Goal: Information Seeking & Learning: Learn about a topic

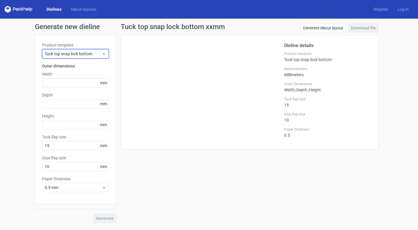
click at [80, 54] on span "Tuck top snap lock bottom" at bounding box center [73, 54] width 57 height 6
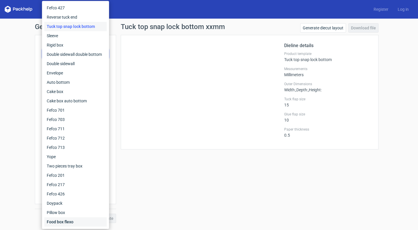
click at [53, 222] on div "Food box flexo" at bounding box center [75, 221] width 62 height 9
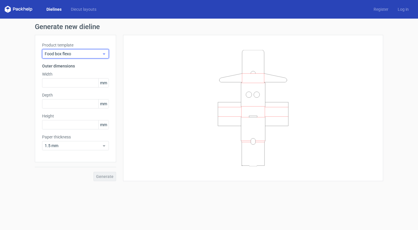
click at [97, 55] on span "Food box flexo" at bounding box center [73, 54] width 57 height 6
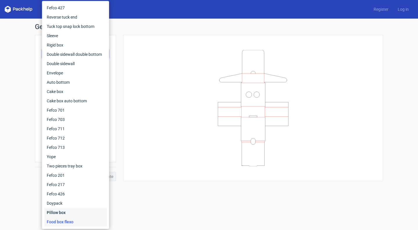
click at [67, 209] on div "Pillow box" at bounding box center [75, 212] width 62 height 9
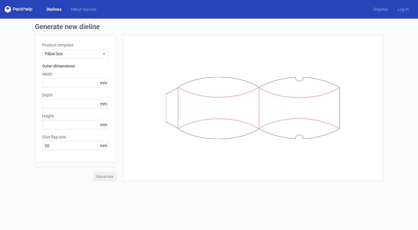
click at [91, 48] on div "Product template Pillow box" at bounding box center [75, 50] width 67 height 16
click at [89, 53] on span "Pillow box" at bounding box center [73, 54] width 57 height 6
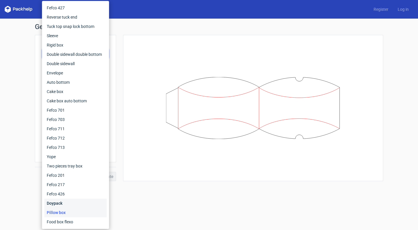
click at [62, 202] on div "Doypack" at bounding box center [75, 202] width 62 height 9
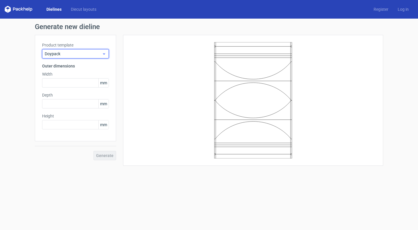
click at [96, 54] on span "Doypack" at bounding box center [73, 54] width 57 height 6
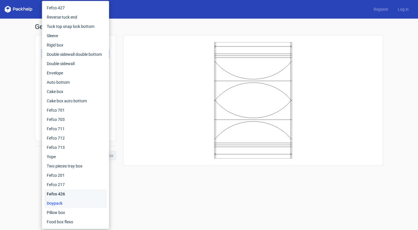
click at [63, 195] on div "Fefco 426" at bounding box center [75, 193] width 62 height 9
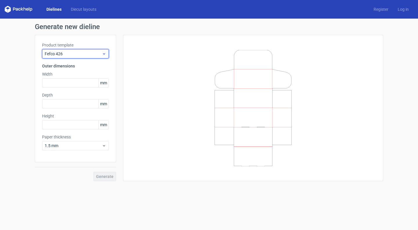
click at [88, 53] on span "Fefco 426" at bounding box center [73, 54] width 57 height 6
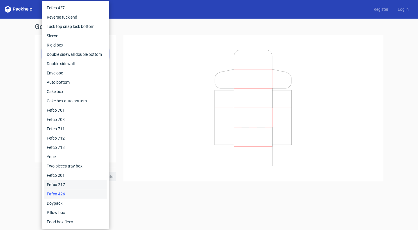
click at [59, 184] on div "Fefco 217" at bounding box center [75, 184] width 62 height 9
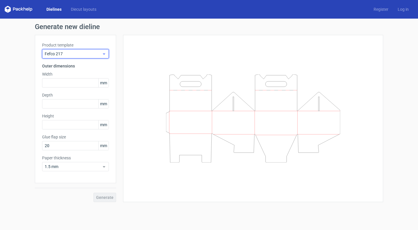
click at [86, 52] on span "Fefco 217" at bounding box center [73, 54] width 57 height 6
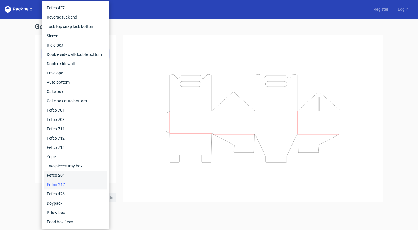
click at [69, 174] on div "Fefco 201" at bounding box center [75, 174] width 62 height 9
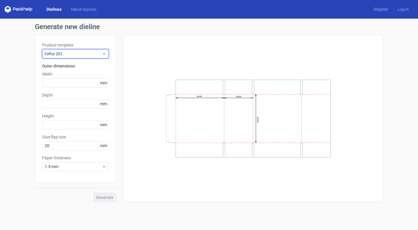
click at [90, 53] on span "Fefco 201" at bounding box center [73, 54] width 57 height 6
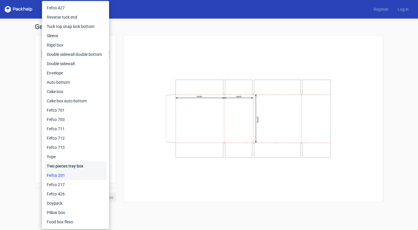
click at [67, 166] on div "Two pieces tray box" at bounding box center [75, 165] width 62 height 9
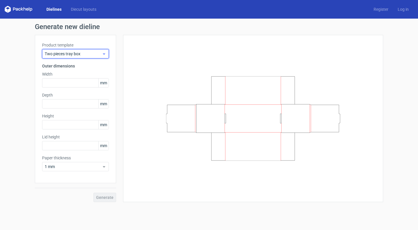
click at [86, 56] on span "Two pieces tray box" at bounding box center [73, 54] width 57 height 6
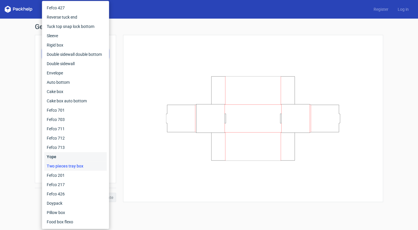
click at [70, 155] on div "Yope" at bounding box center [75, 156] width 62 height 9
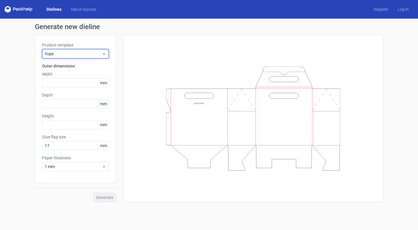
click at [87, 54] on span "Yope" at bounding box center [73, 54] width 57 height 6
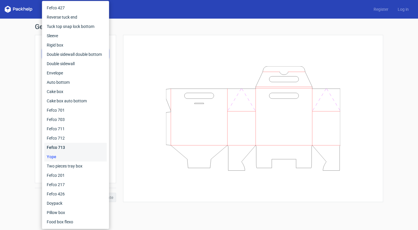
click at [78, 148] on div "Fefco 713" at bounding box center [75, 147] width 62 height 9
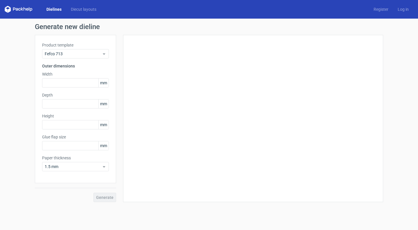
type input "25"
click at [89, 51] on span "Fefco 713" at bounding box center [73, 54] width 57 height 6
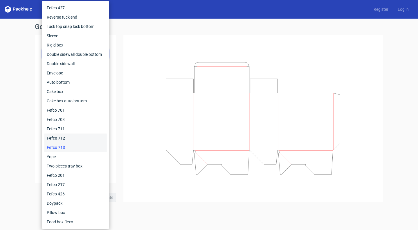
click at [64, 135] on div "Fefco 712" at bounding box center [75, 137] width 62 height 9
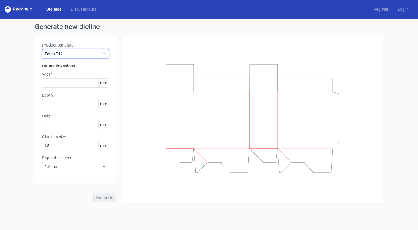
click at [104, 54] on icon at bounding box center [104, 53] width 4 height 5
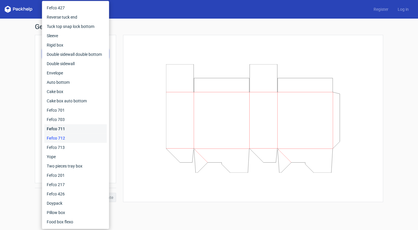
click at [74, 128] on div "Fefco 711" at bounding box center [75, 128] width 62 height 9
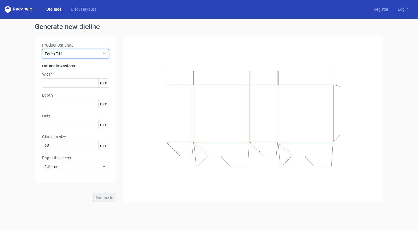
click at [88, 53] on span "Fefco 711" at bounding box center [73, 54] width 57 height 6
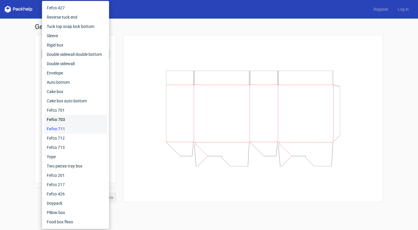
click at [76, 116] on div "Fefco 703" at bounding box center [75, 119] width 62 height 9
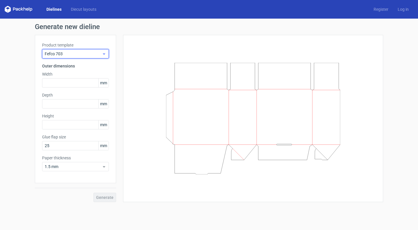
click at [85, 52] on span "Fefco 703" at bounding box center [73, 54] width 57 height 6
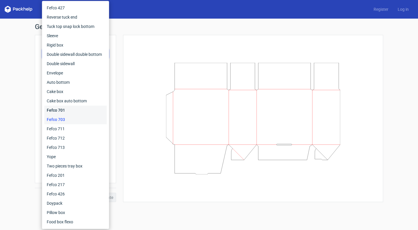
click at [73, 107] on div "Fefco 701" at bounding box center [75, 109] width 62 height 9
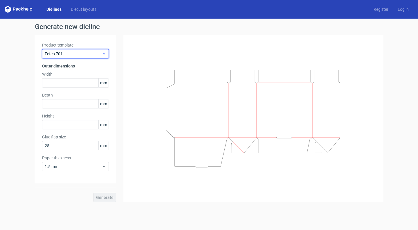
click at [89, 55] on span "Fefco 701" at bounding box center [73, 54] width 57 height 6
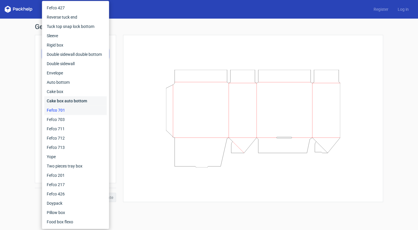
click at [80, 102] on div "Cake box auto bottom" at bounding box center [75, 100] width 62 height 9
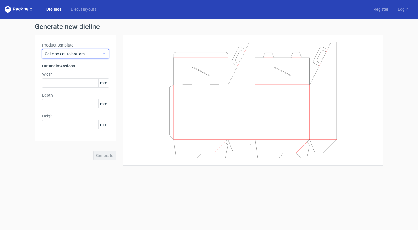
click at [87, 55] on span "Cake box auto bottom" at bounding box center [73, 54] width 57 height 6
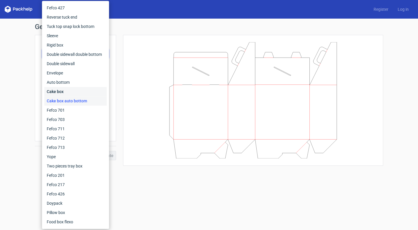
click at [73, 91] on div "Cake box" at bounding box center [75, 91] width 62 height 9
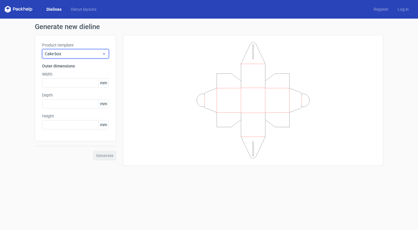
click at [92, 53] on span "Cake box" at bounding box center [73, 54] width 57 height 6
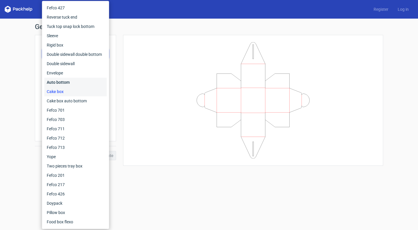
click at [78, 82] on div "Auto bottom" at bounding box center [75, 82] width 62 height 9
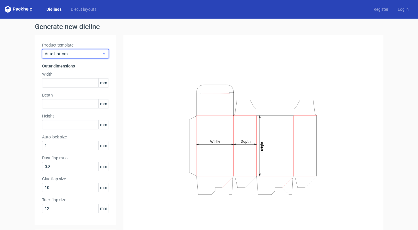
click at [88, 53] on span "Auto bottom" at bounding box center [73, 54] width 57 height 6
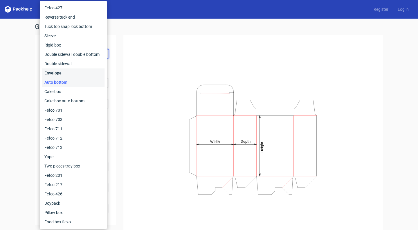
click at [55, 72] on div "Envelope" at bounding box center [73, 72] width 62 height 9
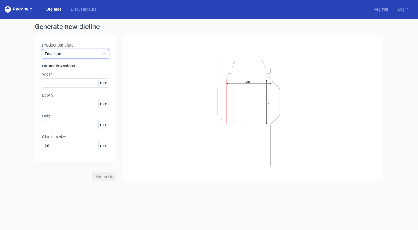
click at [77, 54] on span "Envelope" at bounding box center [73, 54] width 57 height 6
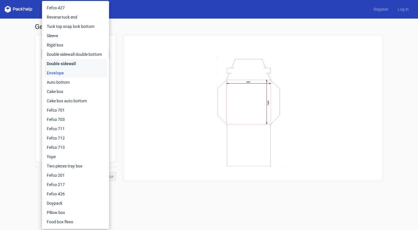
click at [72, 65] on div "Double sidewall" at bounding box center [75, 63] width 62 height 9
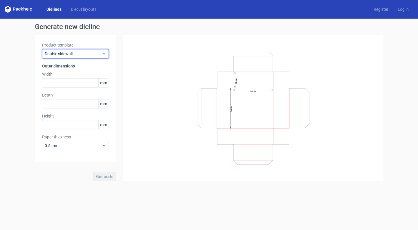
click at [82, 53] on span "Double sidewall" at bounding box center [73, 54] width 57 height 6
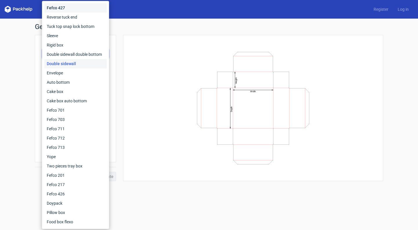
click at [84, 9] on div "Fefco 427" at bounding box center [75, 7] width 62 height 9
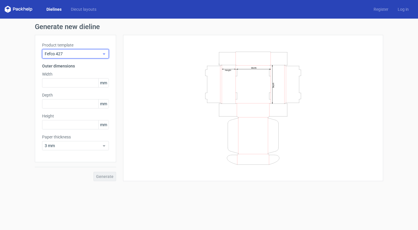
click at [86, 53] on span "Fefco 427" at bounding box center [73, 54] width 57 height 6
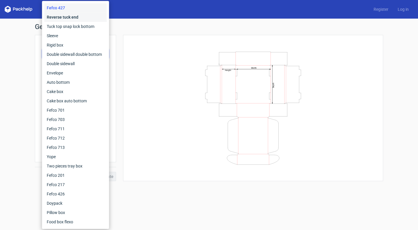
click at [82, 15] on div "Reverse tuck end" at bounding box center [75, 16] width 62 height 9
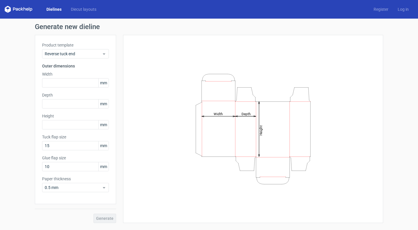
click at [81, 45] on label "Product template" at bounding box center [75, 45] width 67 height 6
click at [79, 55] on span "Reverse tuck end" at bounding box center [73, 54] width 57 height 6
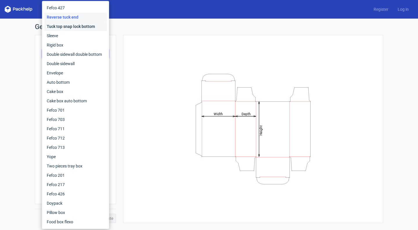
click at [81, 28] on div "Tuck top snap lock bottom" at bounding box center [75, 26] width 62 height 9
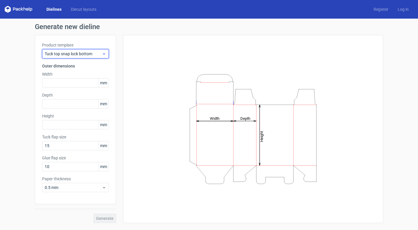
click at [80, 55] on span "Tuck top snap lock bottom" at bounding box center [73, 54] width 57 height 6
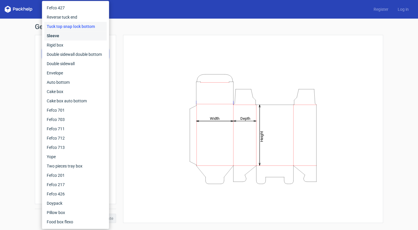
click at [80, 39] on div "Sleeve" at bounding box center [75, 35] width 62 height 9
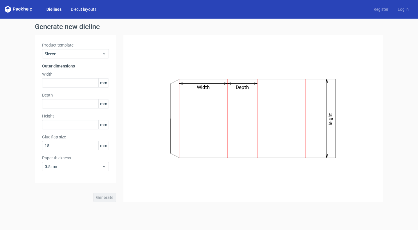
click at [83, 10] on link "Diecut layouts" at bounding box center [83, 9] width 35 height 6
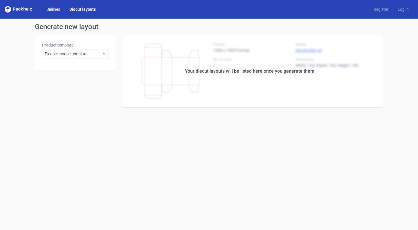
click at [53, 10] on link "Dielines" at bounding box center [53, 9] width 23 height 6
